Goal: Task Accomplishment & Management: Use online tool/utility

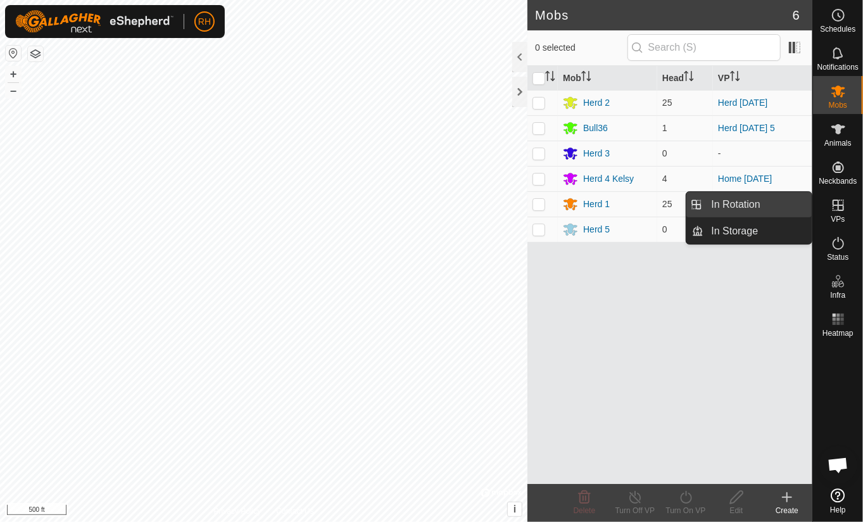
click at [739, 208] on link "In Rotation" at bounding box center [758, 204] width 108 height 25
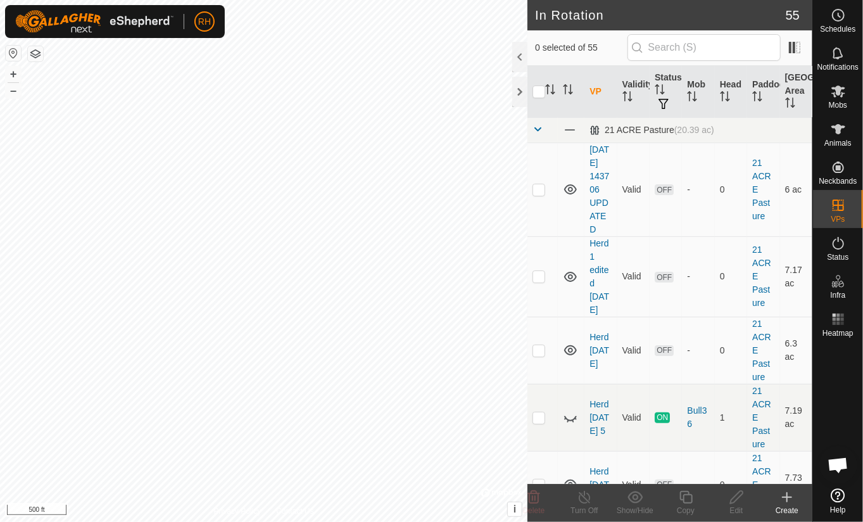
checkbox input "true"
click at [687, 498] on icon at bounding box center [686, 496] width 16 height 15
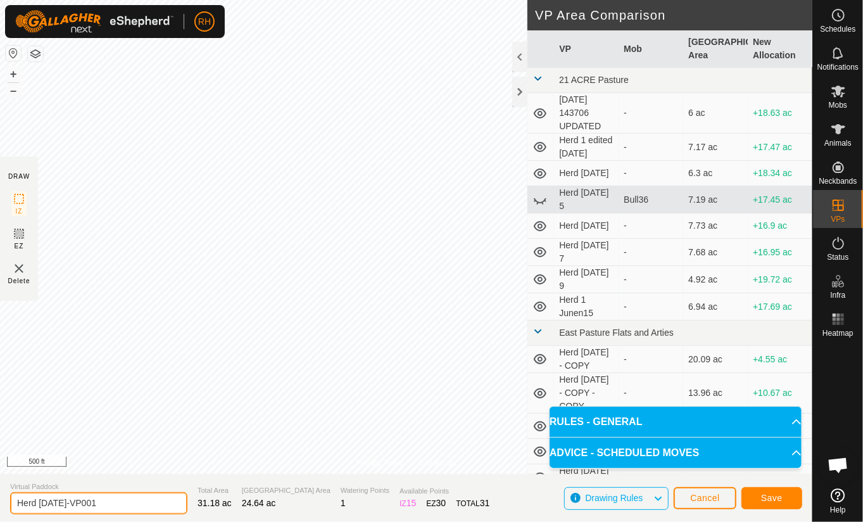
click at [98, 504] on input "Herd [DATE]-VP001" at bounding box center [98, 503] width 177 height 22
type input "Herd [DATE] 2"
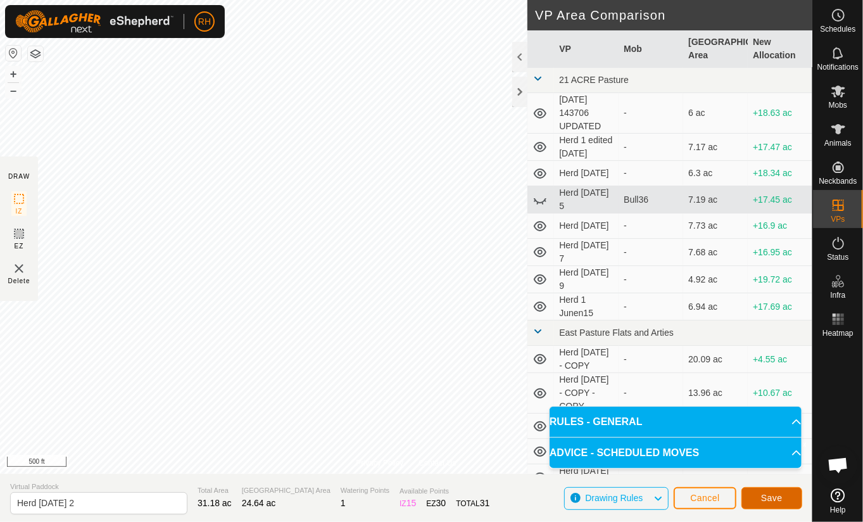
click at [767, 501] on span "Save" at bounding box center [772, 498] width 22 height 10
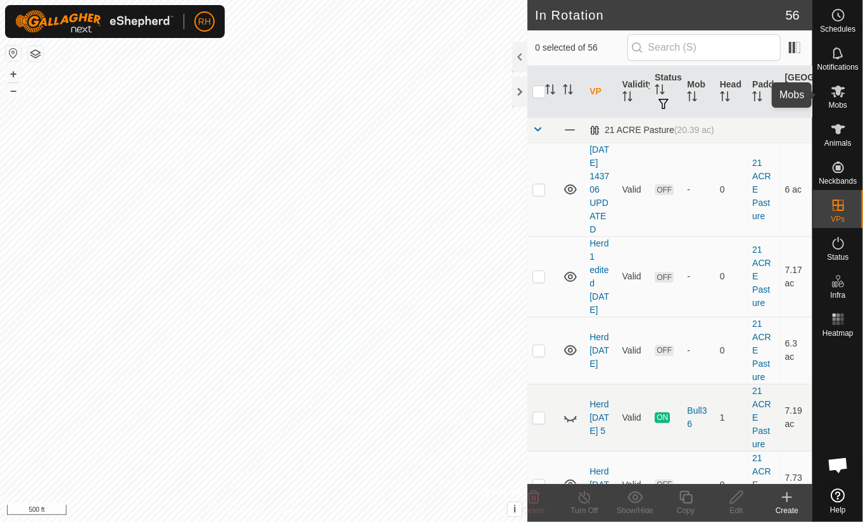
click at [839, 92] on icon at bounding box center [838, 91] width 14 height 12
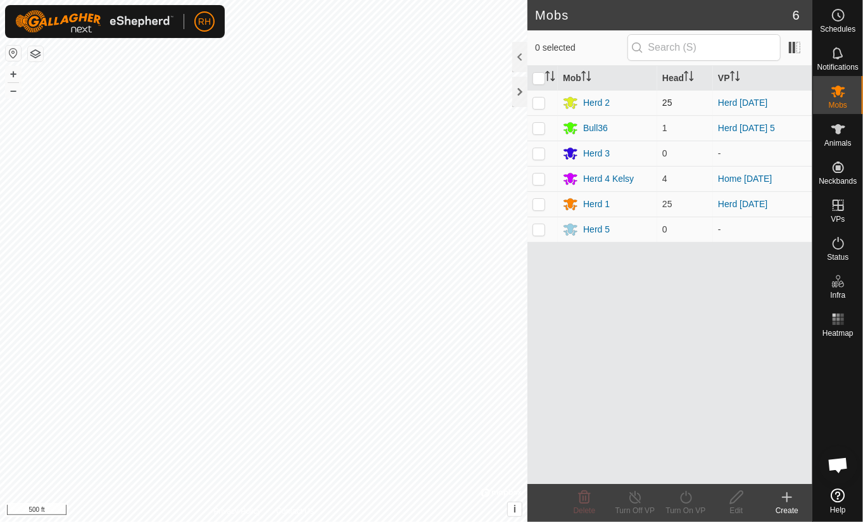
click at [540, 100] on p-checkbox at bounding box center [538, 102] width 13 height 10
checkbox input "true"
click at [683, 499] on icon at bounding box center [686, 496] width 16 height 15
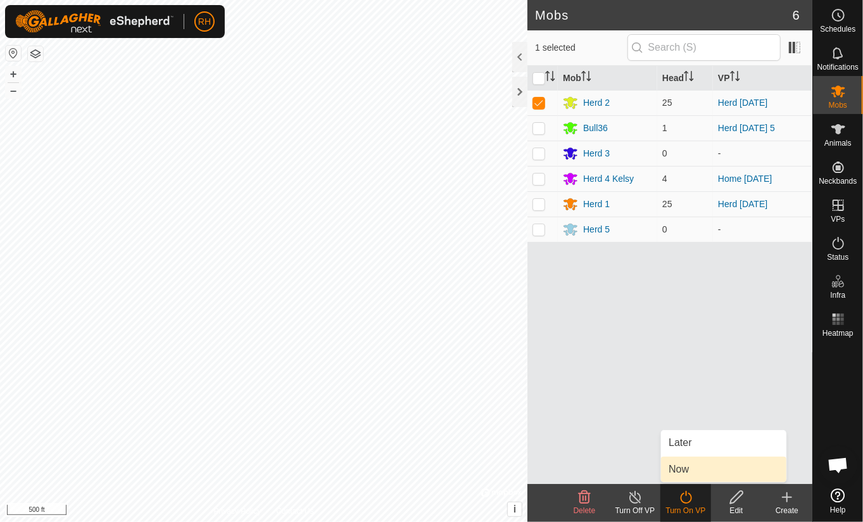
click at [677, 469] on link "Now" at bounding box center [723, 468] width 125 height 25
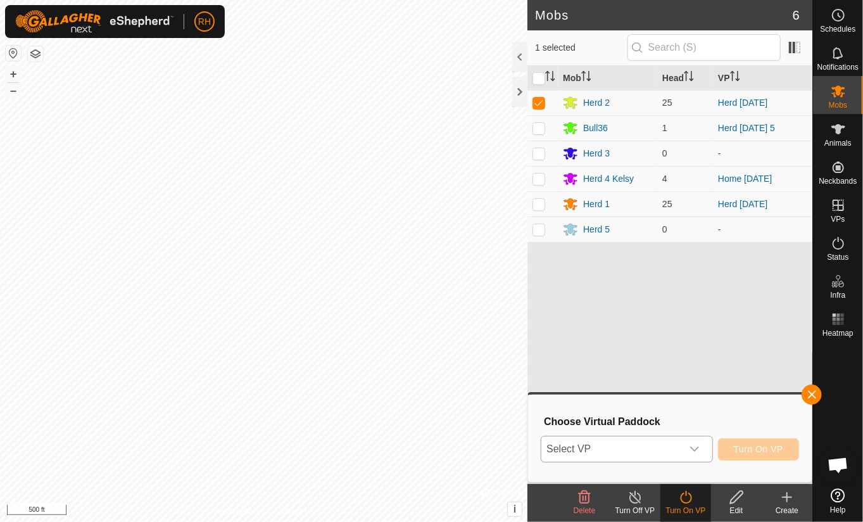
click at [639, 449] on span "Select VP" at bounding box center [611, 448] width 140 height 25
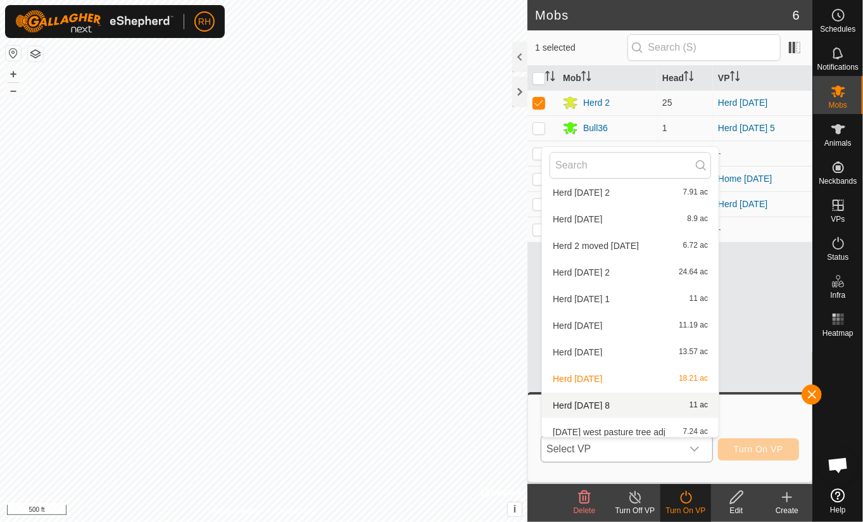
scroll to position [1267, 0]
click at [564, 275] on li "Herd [DATE] 2 24.64 ac" at bounding box center [630, 273] width 177 height 25
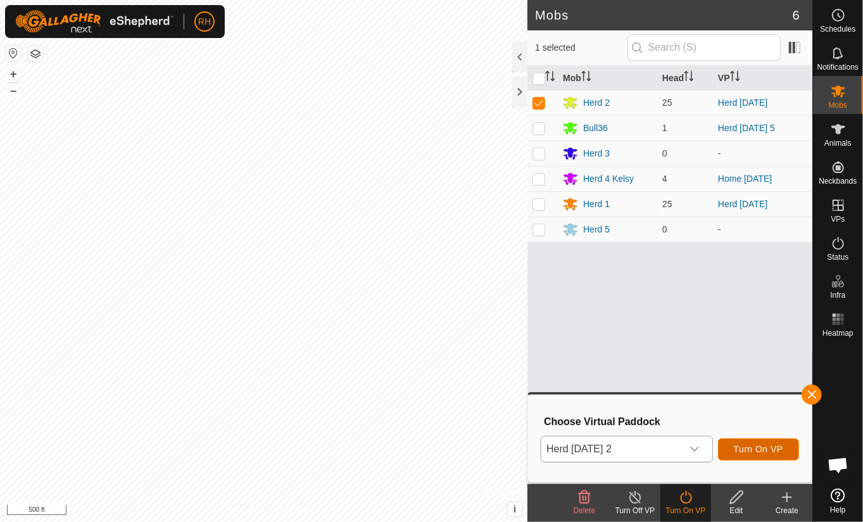
click at [773, 453] on span "Turn On VP" at bounding box center [758, 449] width 49 height 10
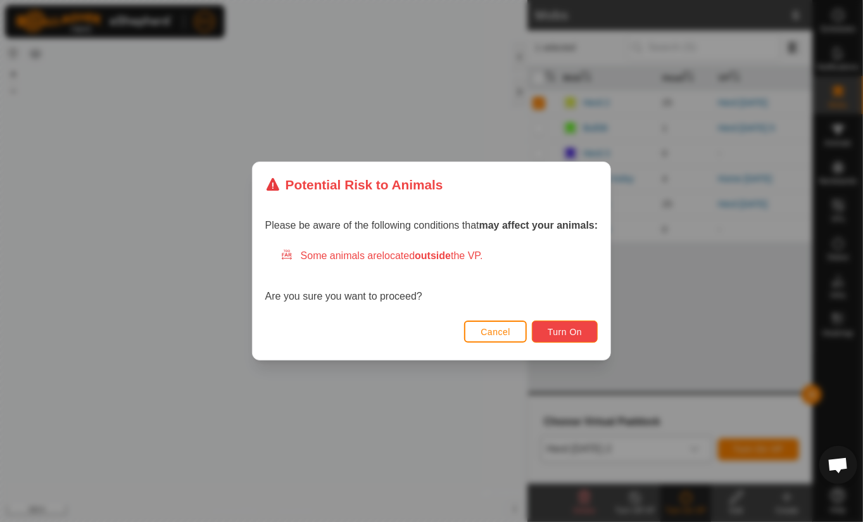
click at [567, 332] on button "Turn On" at bounding box center [565, 331] width 66 height 22
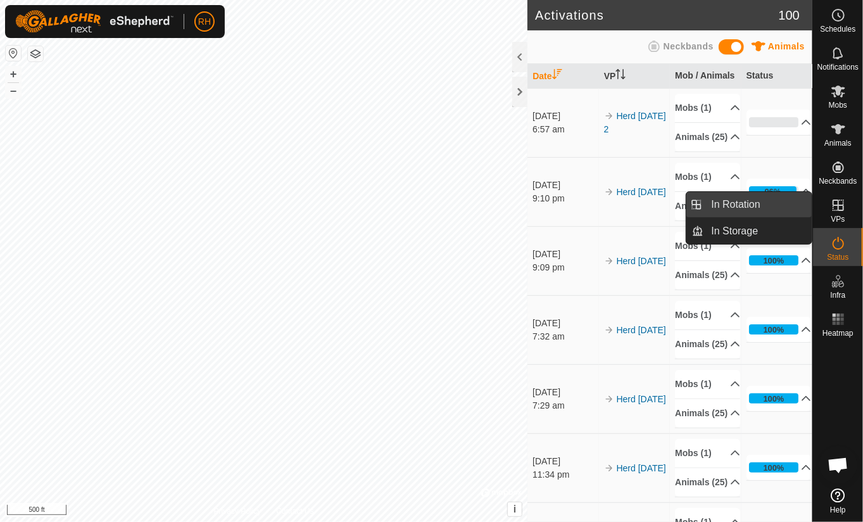
click at [743, 208] on link "In Rotation" at bounding box center [758, 204] width 108 height 25
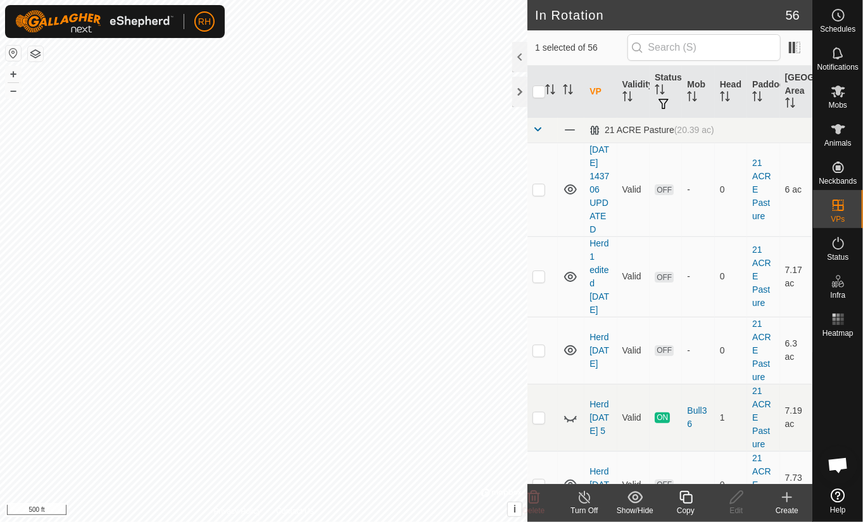
checkbox input "true"
checkbox input "false"
click at [689, 499] on icon at bounding box center [686, 496] width 16 height 15
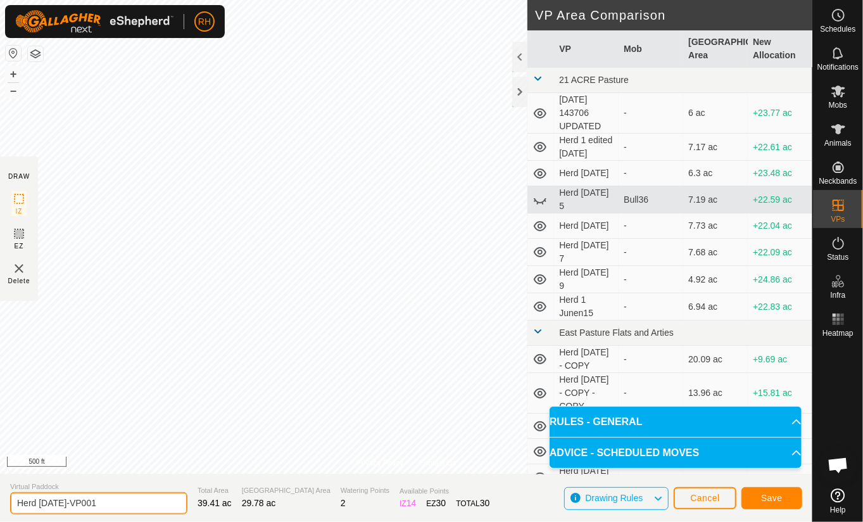
click at [101, 503] on input "Herd [DATE]-VP001" at bounding box center [98, 503] width 177 height 22
type input "Herd [DATE] 2"
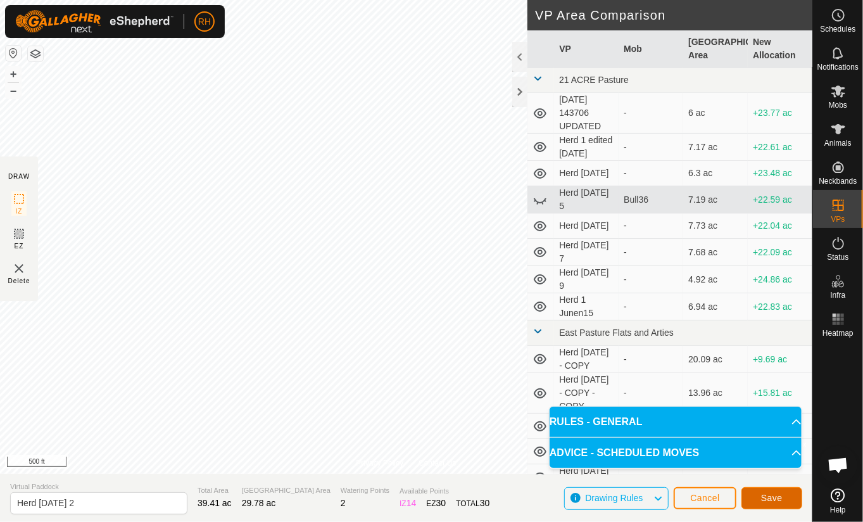
click at [777, 500] on span "Save" at bounding box center [772, 498] width 22 height 10
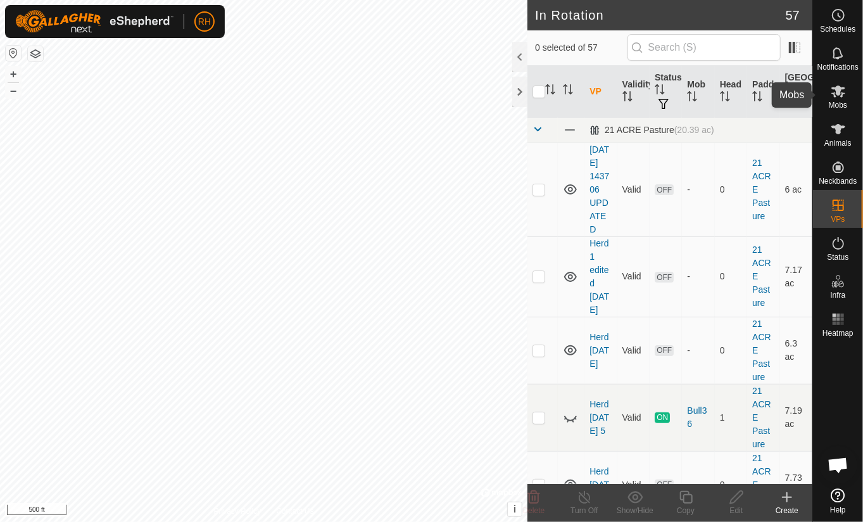
click at [839, 92] on icon at bounding box center [838, 91] width 14 height 12
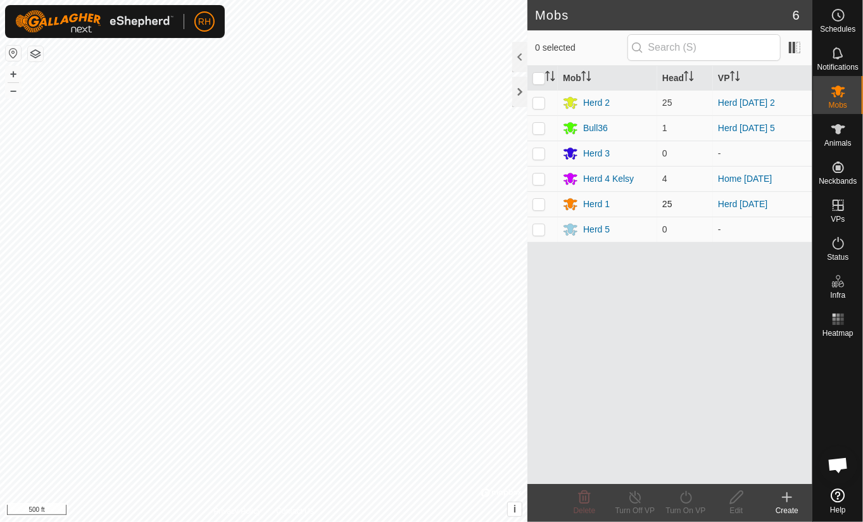
click at [540, 203] on p-checkbox at bounding box center [538, 204] width 13 height 10
checkbox input "true"
click at [686, 500] on icon at bounding box center [686, 496] width 16 height 15
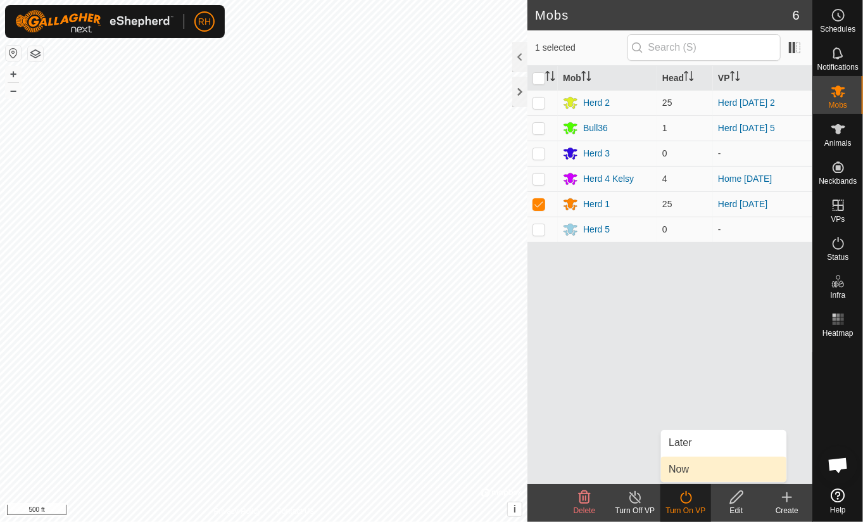
click at [686, 466] on link "Now" at bounding box center [723, 468] width 125 height 25
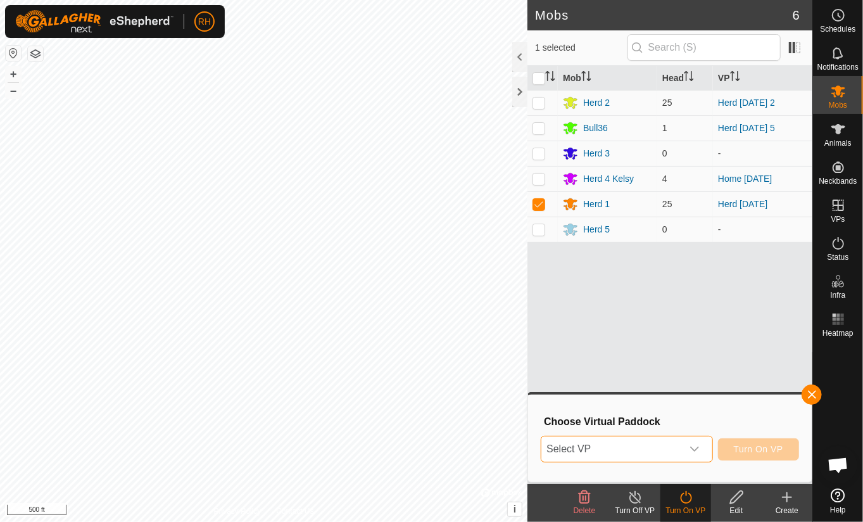
click at [626, 448] on span "Select VP" at bounding box center [611, 448] width 140 height 25
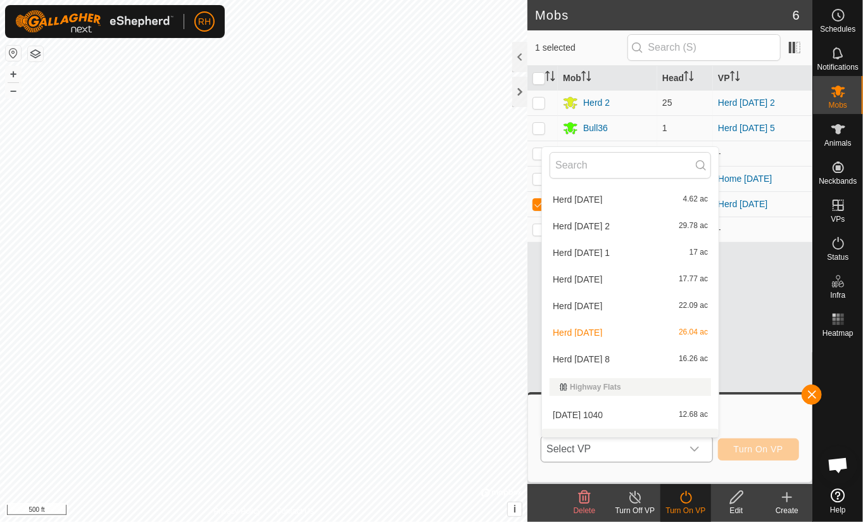
scroll to position [501, 0]
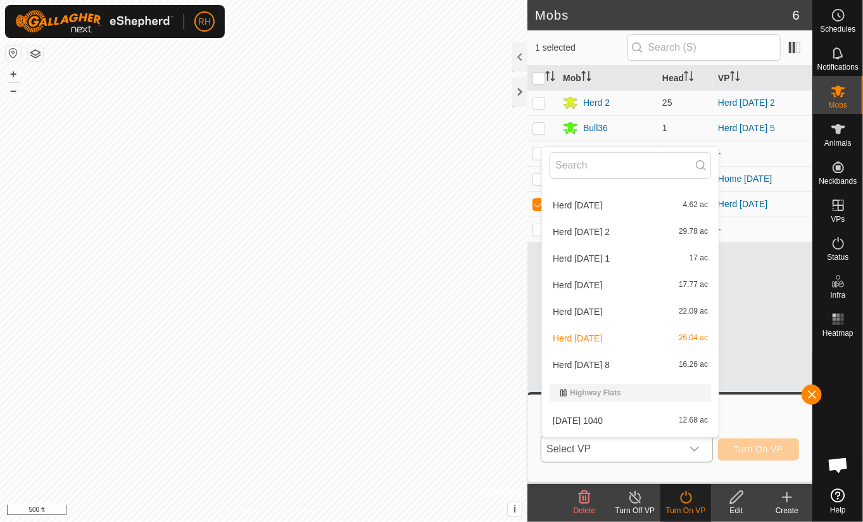
click at [577, 231] on li "Herd [DATE] 2 29.78 ac" at bounding box center [630, 231] width 177 height 25
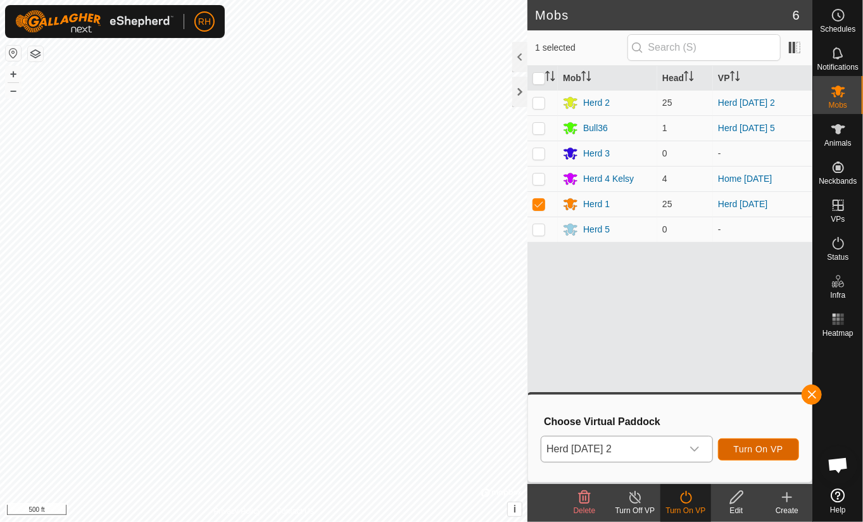
click at [760, 449] on span "Turn On VP" at bounding box center [758, 449] width 49 height 10
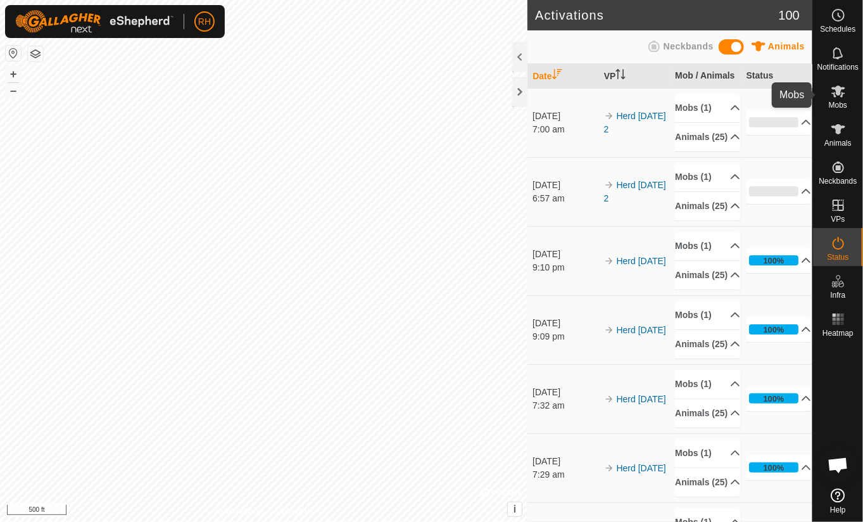
click at [839, 90] on icon at bounding box center [838, 91] width 14 height 12
